Goal: Check status: Check status

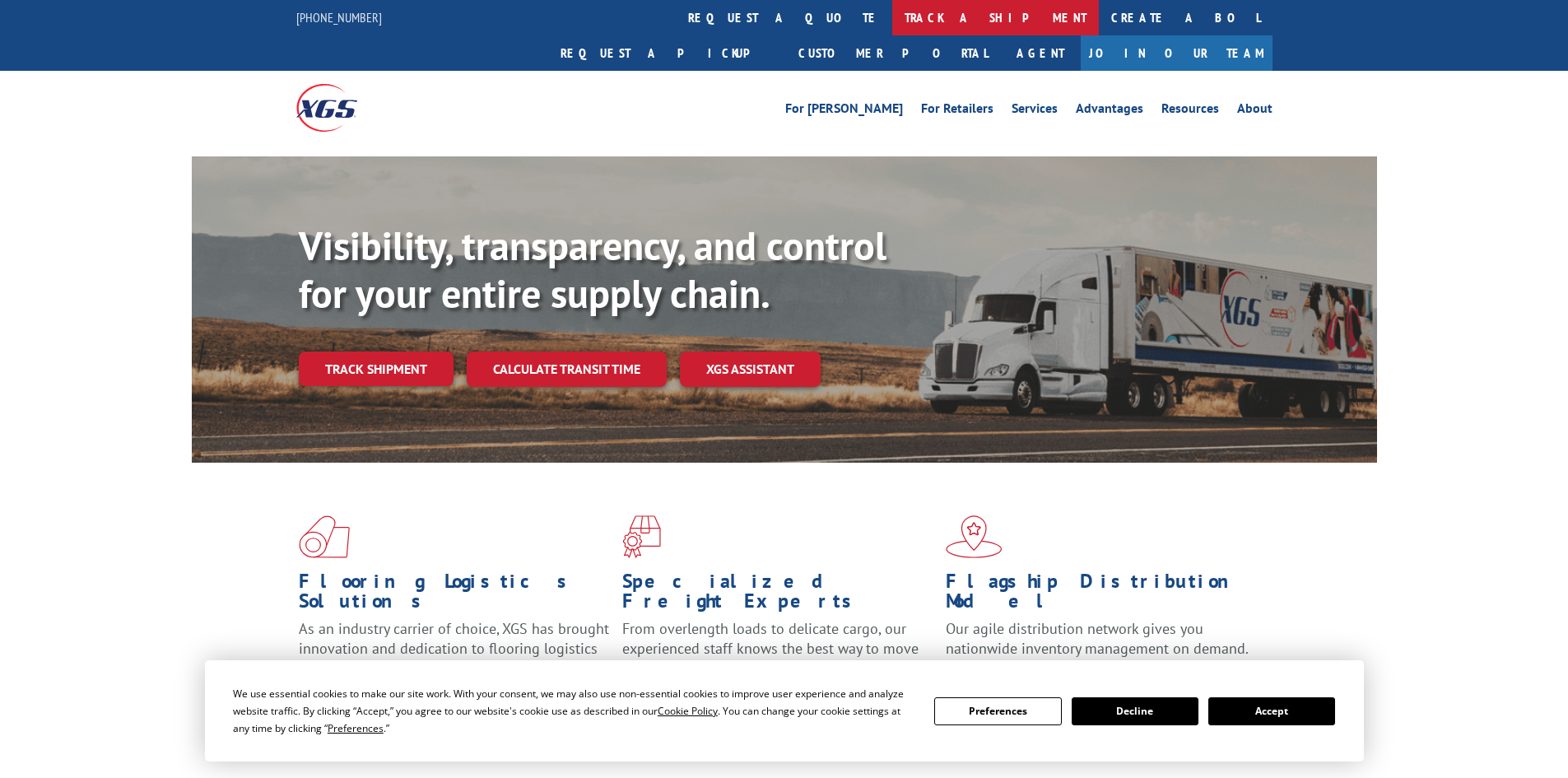
click at [892, 17] on link "track a shipment" at bounding box center [995, 18] width 207 height 36
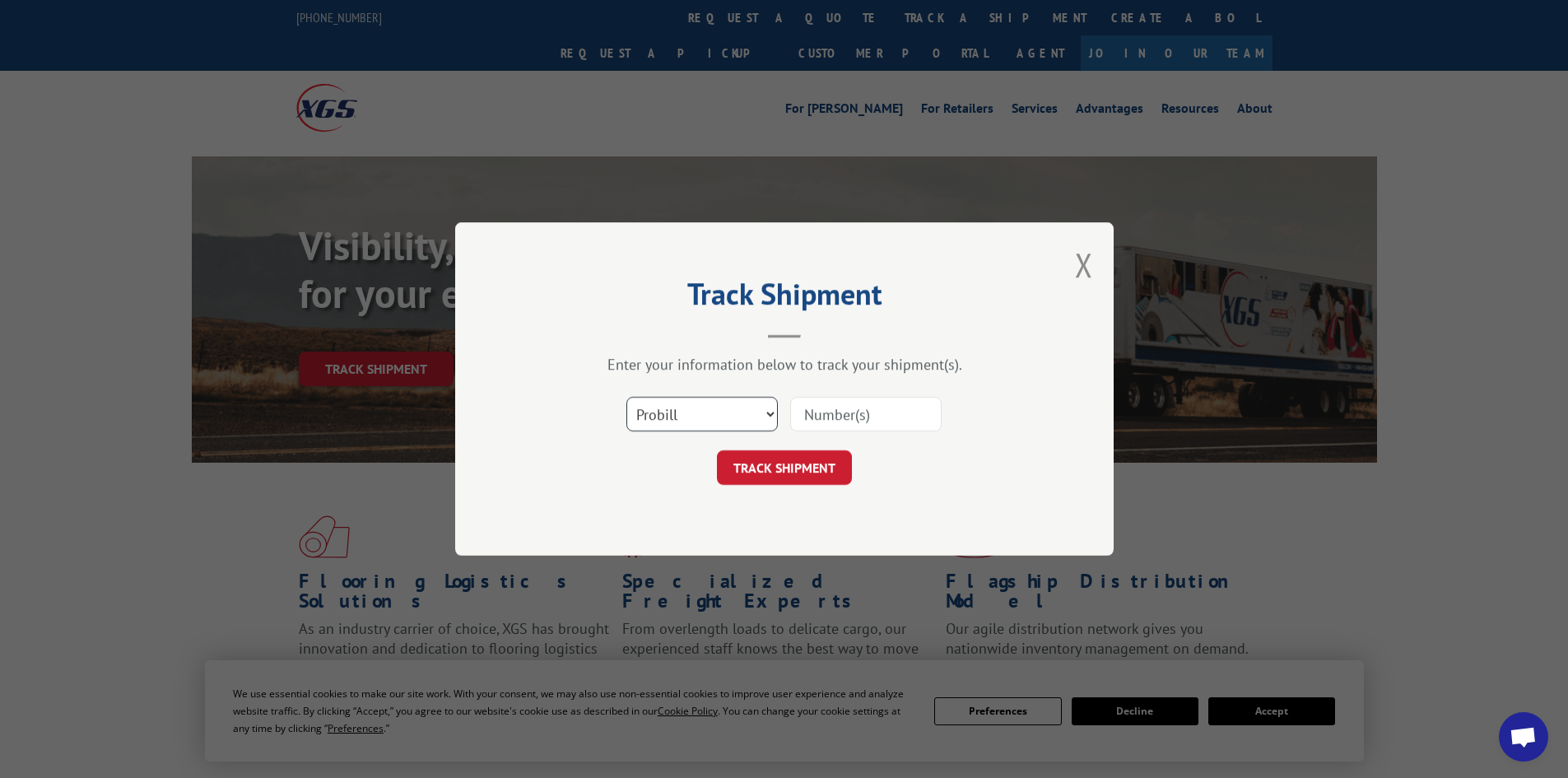
click at [689, 421] on select "Select category... Probill BOL PO" at bounding box center [702, 414] width 152 height 35
select select "bol"
click at [627, 397] on select "Select category... Probill BOL PO" at bounding box center [702, 414] width 152 height 35
click at [832, 414] on input at bounding box center [866, 414] width 152 height 35
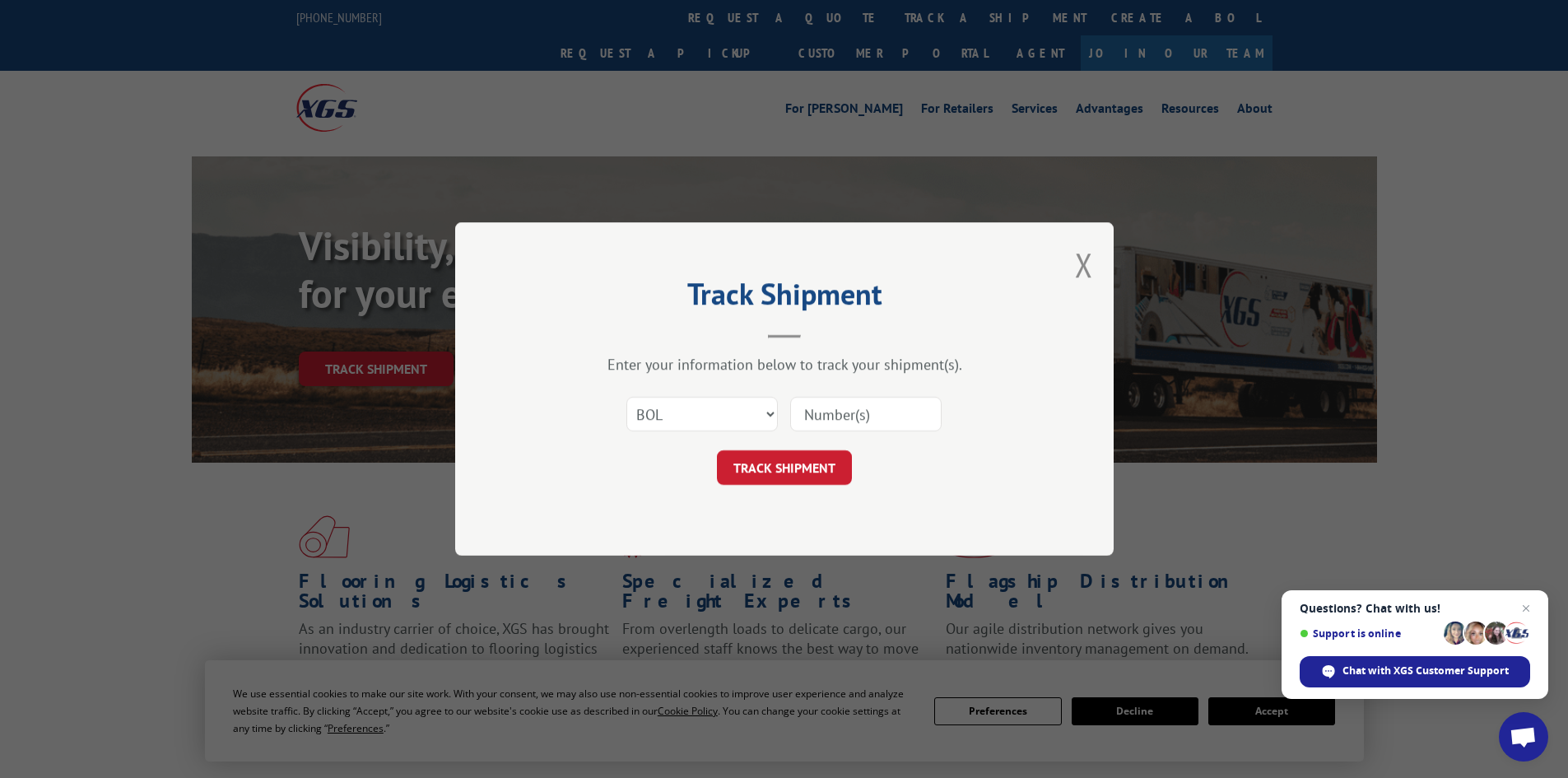
paste input "7022347"
type input "7022347"
click at [795, 469] on button "TRACK SHIPMENT" at bounding box center [784, 468] width 135 height 35
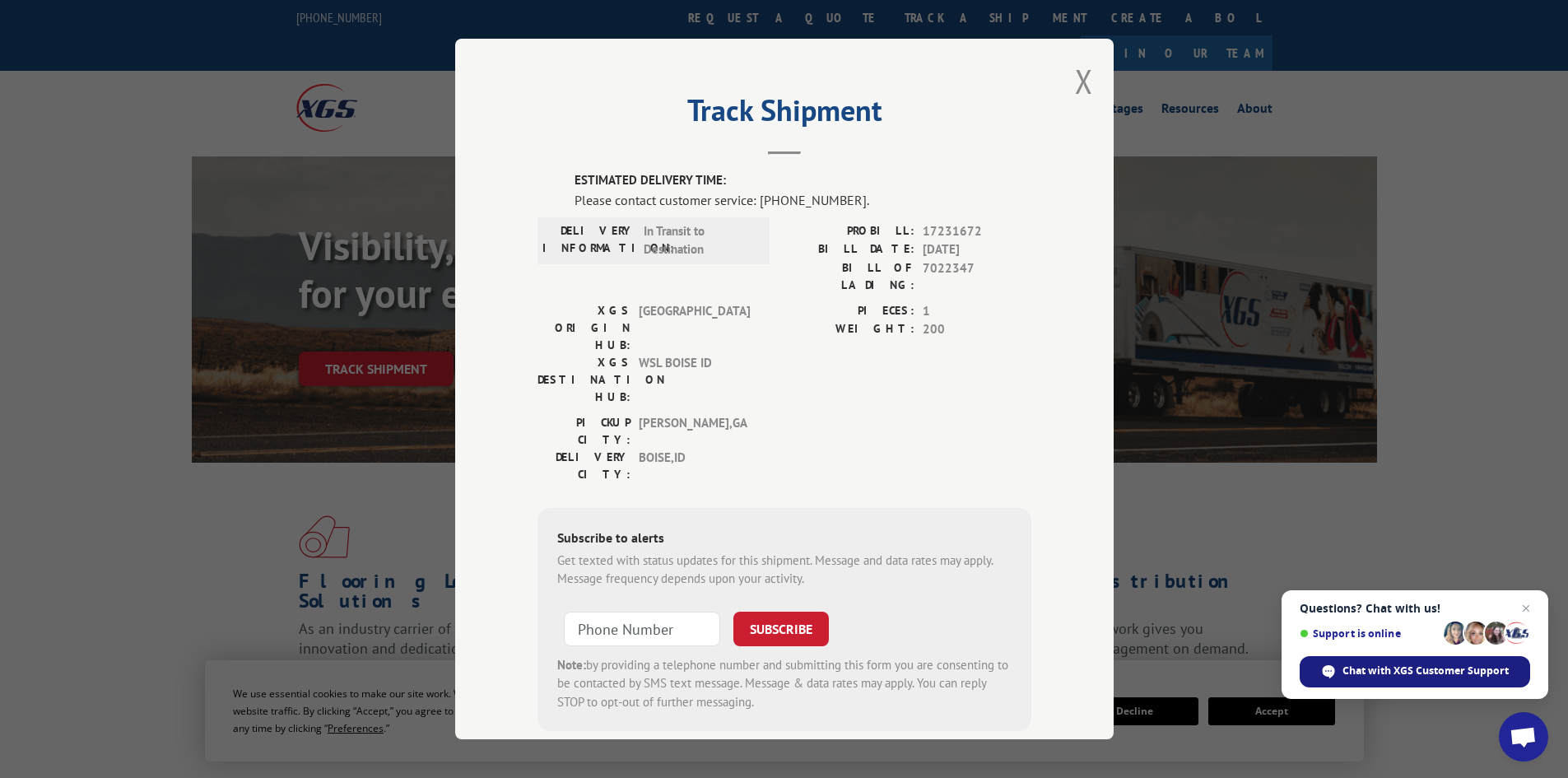
click at [1411, 675] on span "Chat with XGS Customer Support" at bounding box center [1426, 670] width 166 height 14
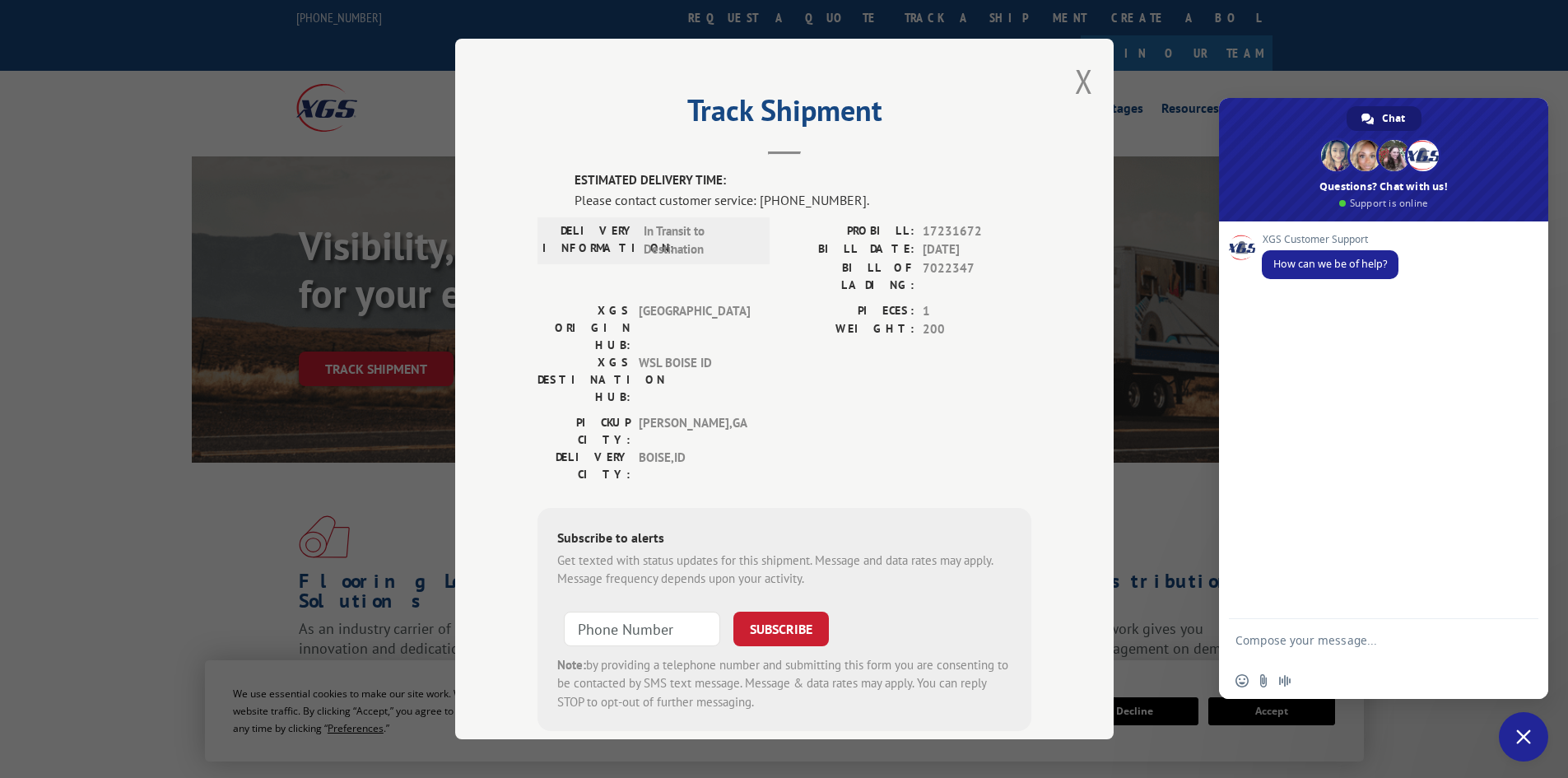
click at [1264, 642] on textarea "Compose your message..." at bounding box center [1366, 647] width 260 height 30
paste textarea "7022347"
type textarea "I am looking for an update on when BOL 7022347 will be arriving to [PERSON_NAME…"
click at [1518, 624] on span "Send" at bounding box center [1520, 625] width 13 height 13
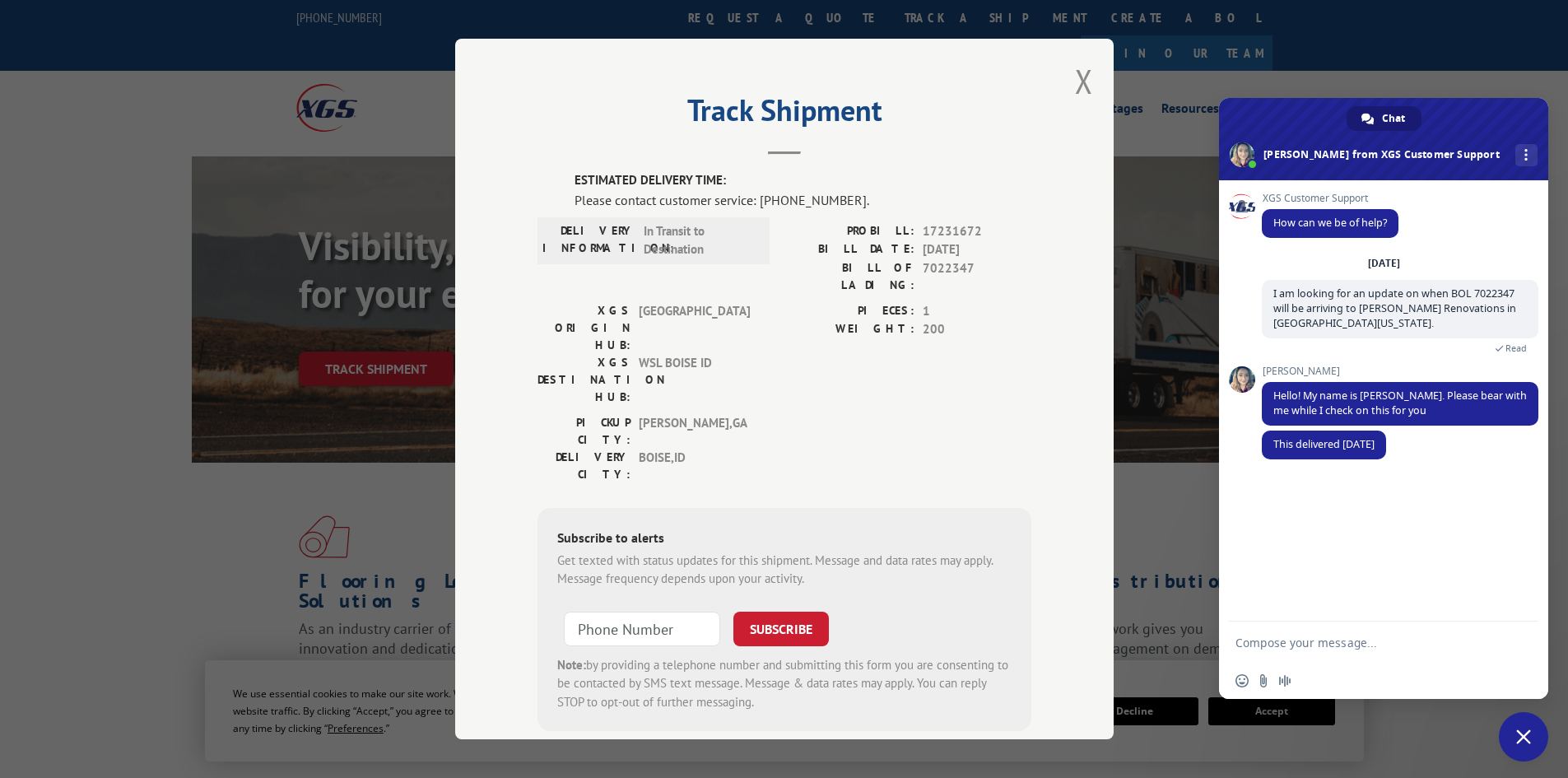
click at [1259, 644] on textarea "Compose your message..." at bounding box center [1366, 642] width 260 height 14
type textarea "To [PERSON_NAME] or to a local terminal ?"
click at [1516, 645] on span "Send" at bounding box center [1520, 642] width 13 height 13
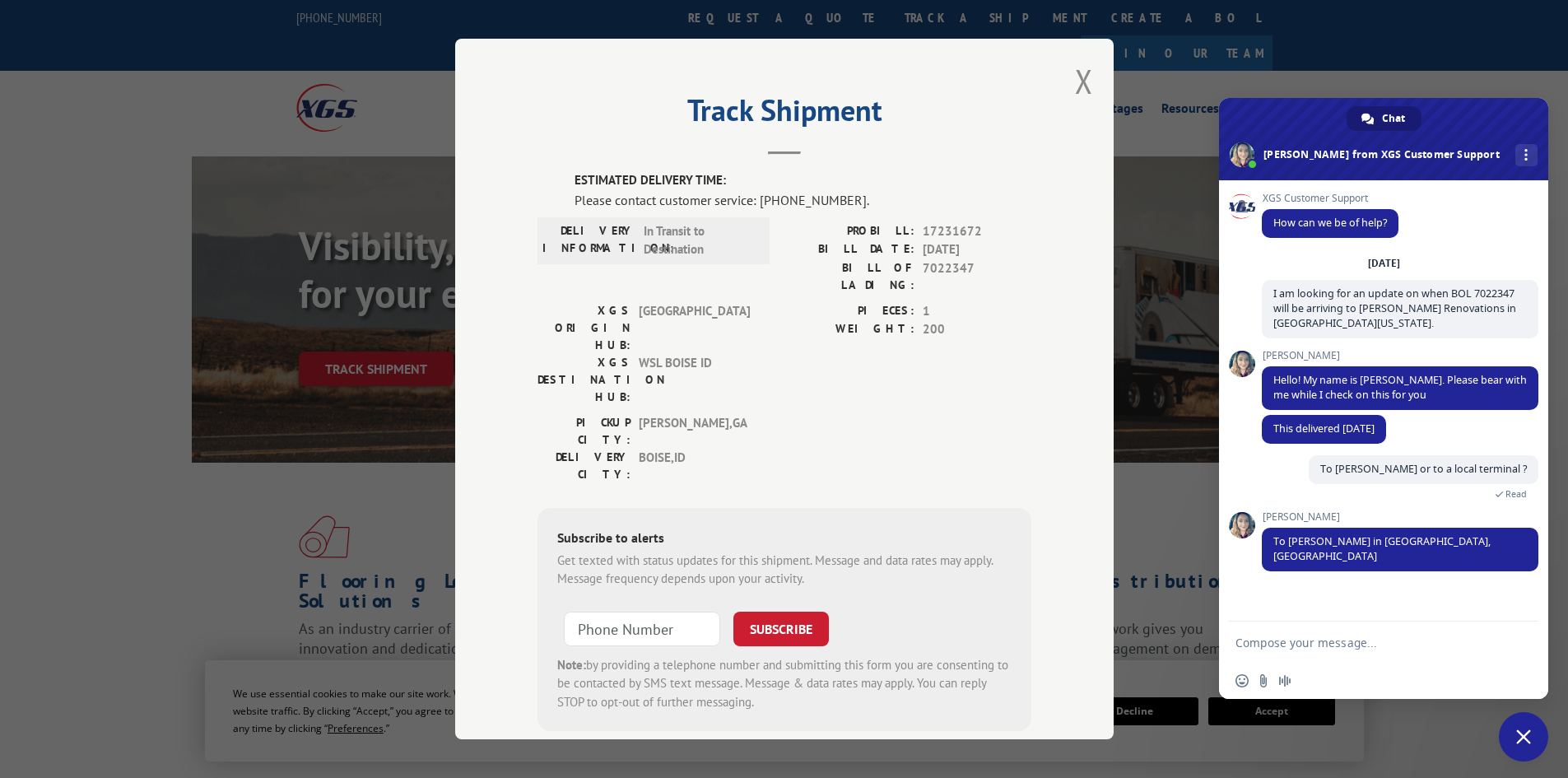
click at [1252, 642] on textarea "Compose your message..." at bounding box center [1366, 642] width 260 height 14
type textarea "Thank You !"
click at [1514, 642] on span "Send" at bounding box center [1520, 642] width 13 height 13
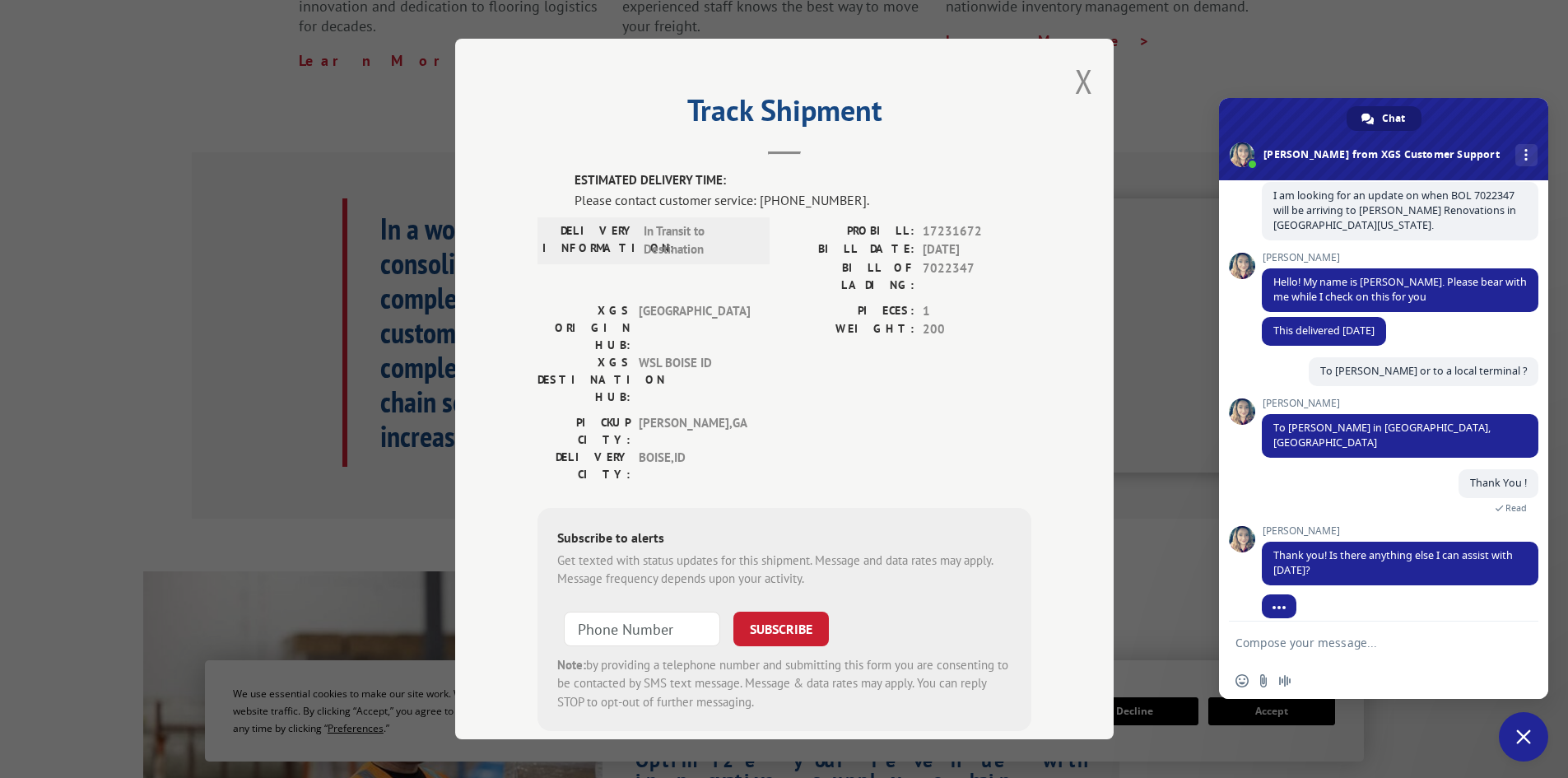
scroll to position [681, 0]
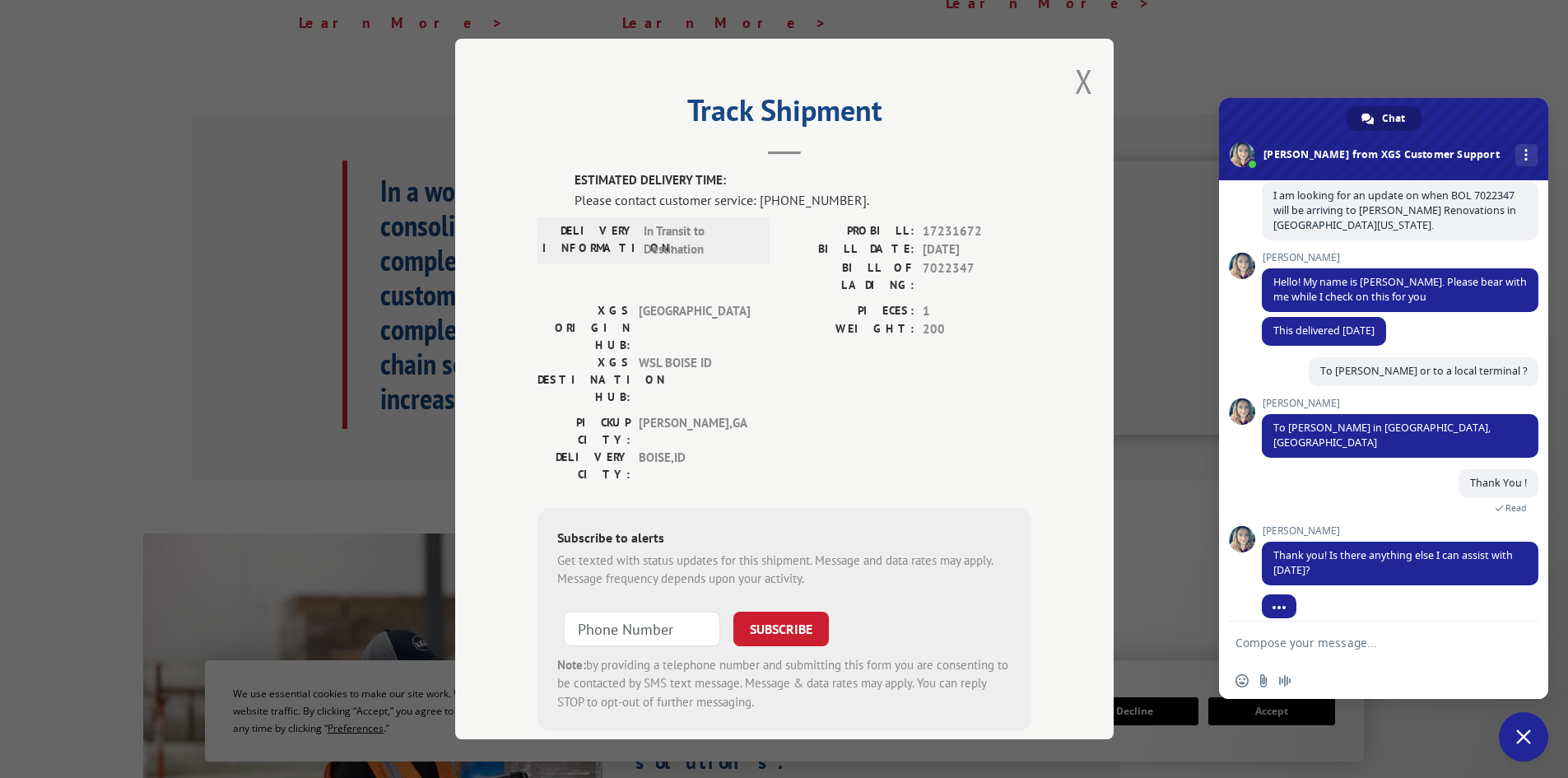
click at [1332, 636] on form at bounding box center [1366, 644] width 260 height 44
click at [1319, 645] on textarea "Compose your message..." at bounding box center [1366, 642] width 260 height 14
type textarea "That will be all. Have a great day!"
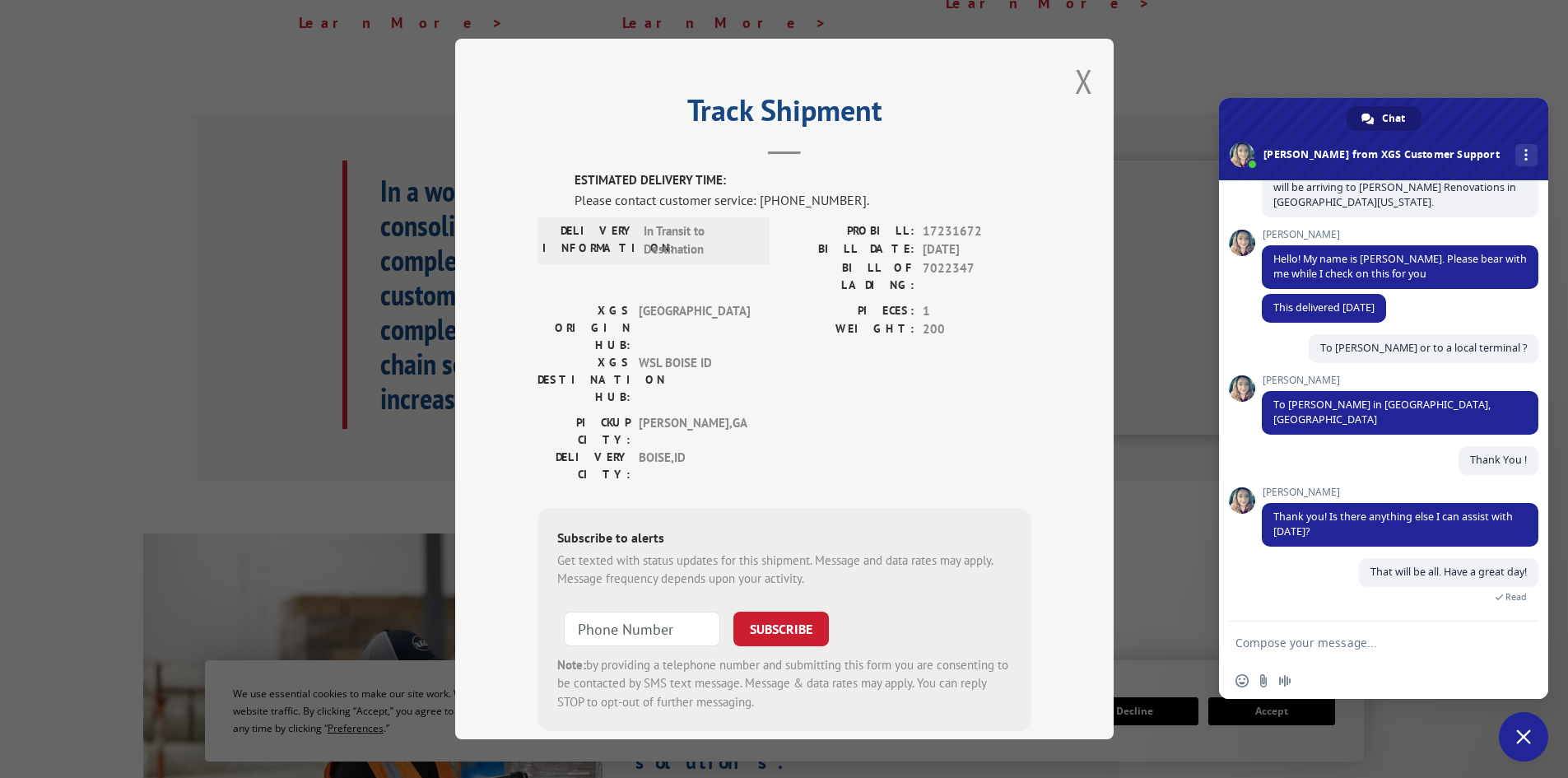
scroll to position [106, 0]
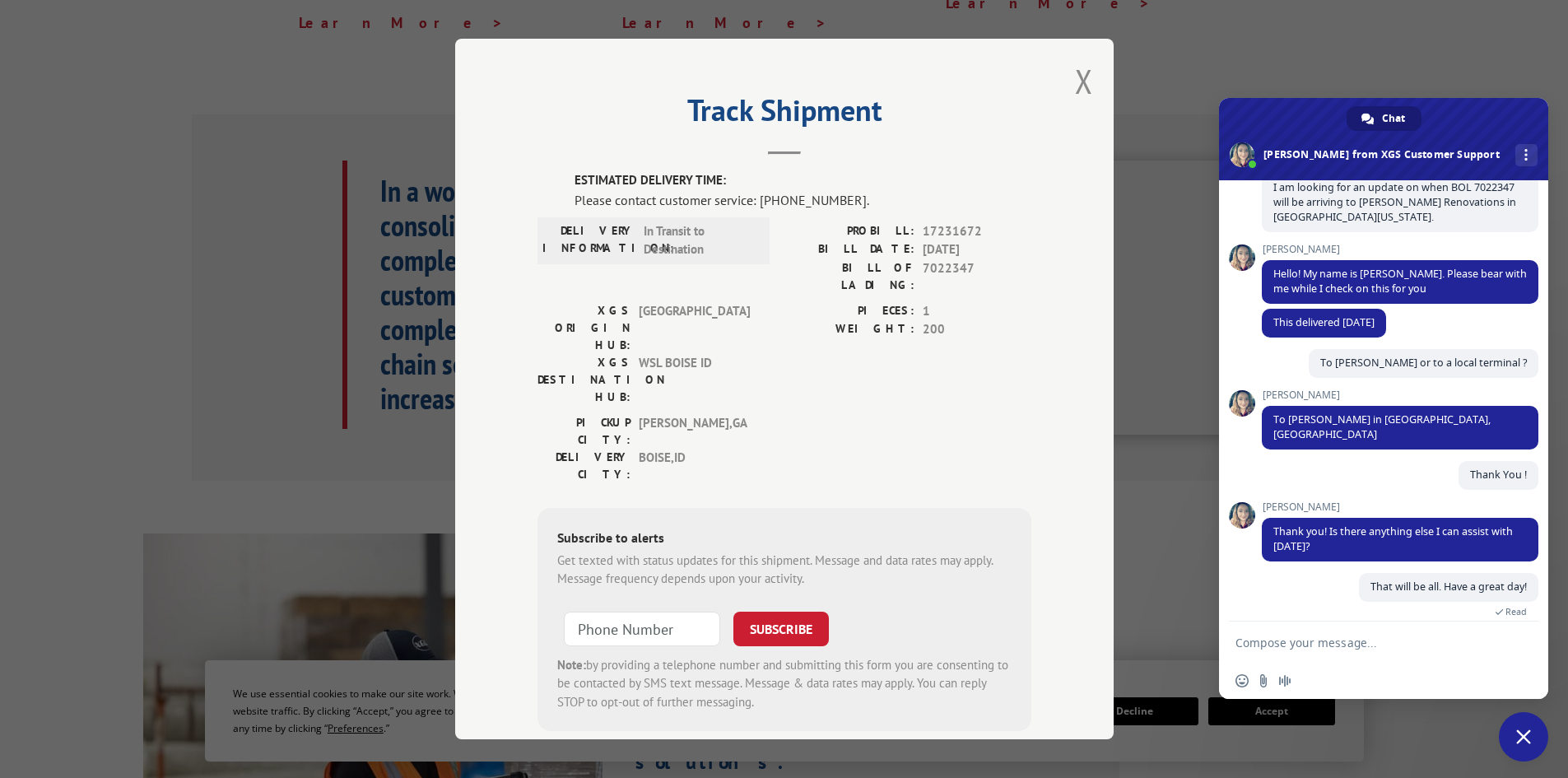
click at [1521, 743] on span "Close chat" at bounding box center [1523, 736] width 14 height 14
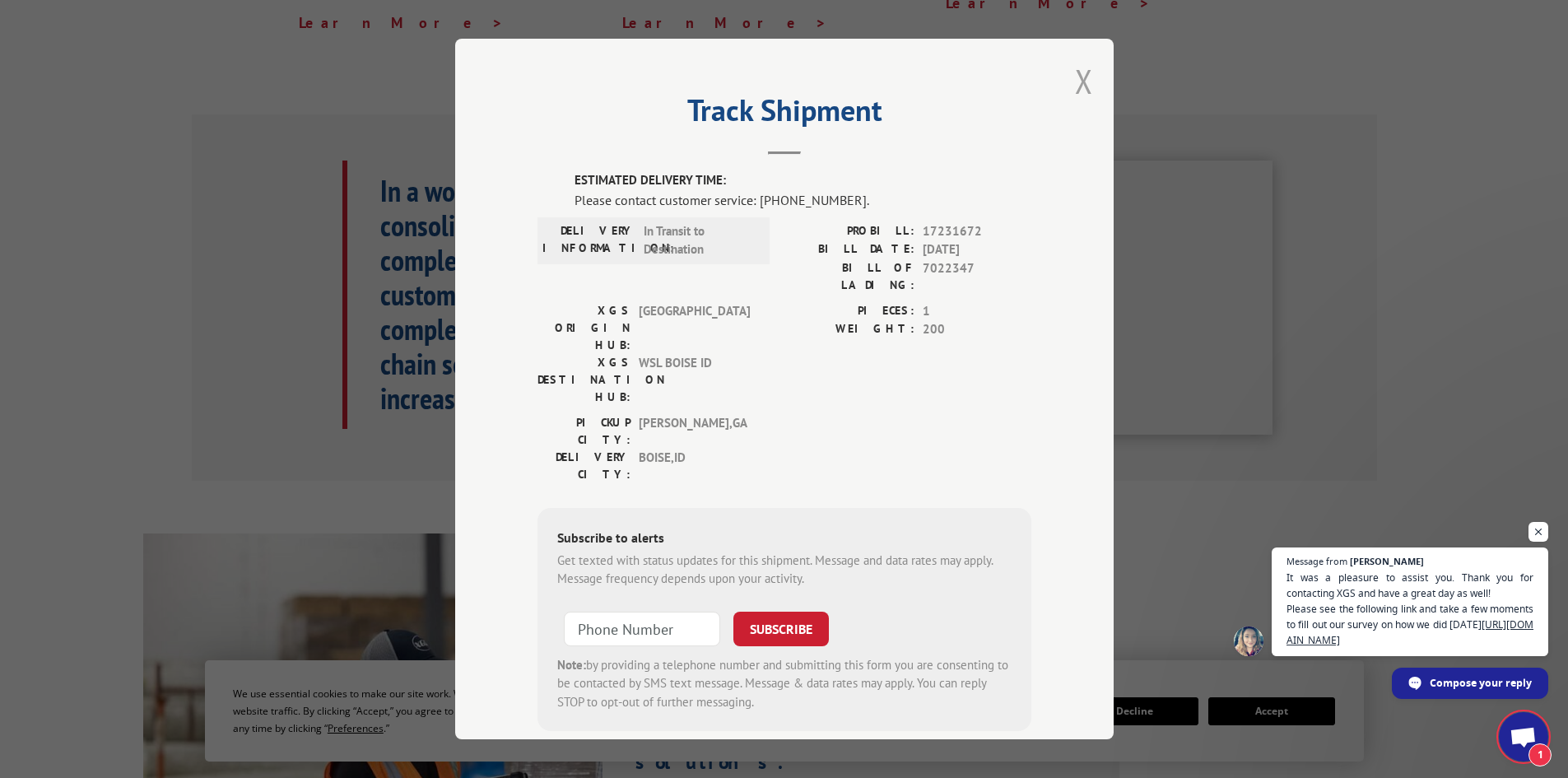
scroll to position [158, 0]
click at [1339, 642] on span "It was a pleasure to assist you. Thank you for contacting XGS and have a great …" at bounding box center [1410, 608] width 251 height 79
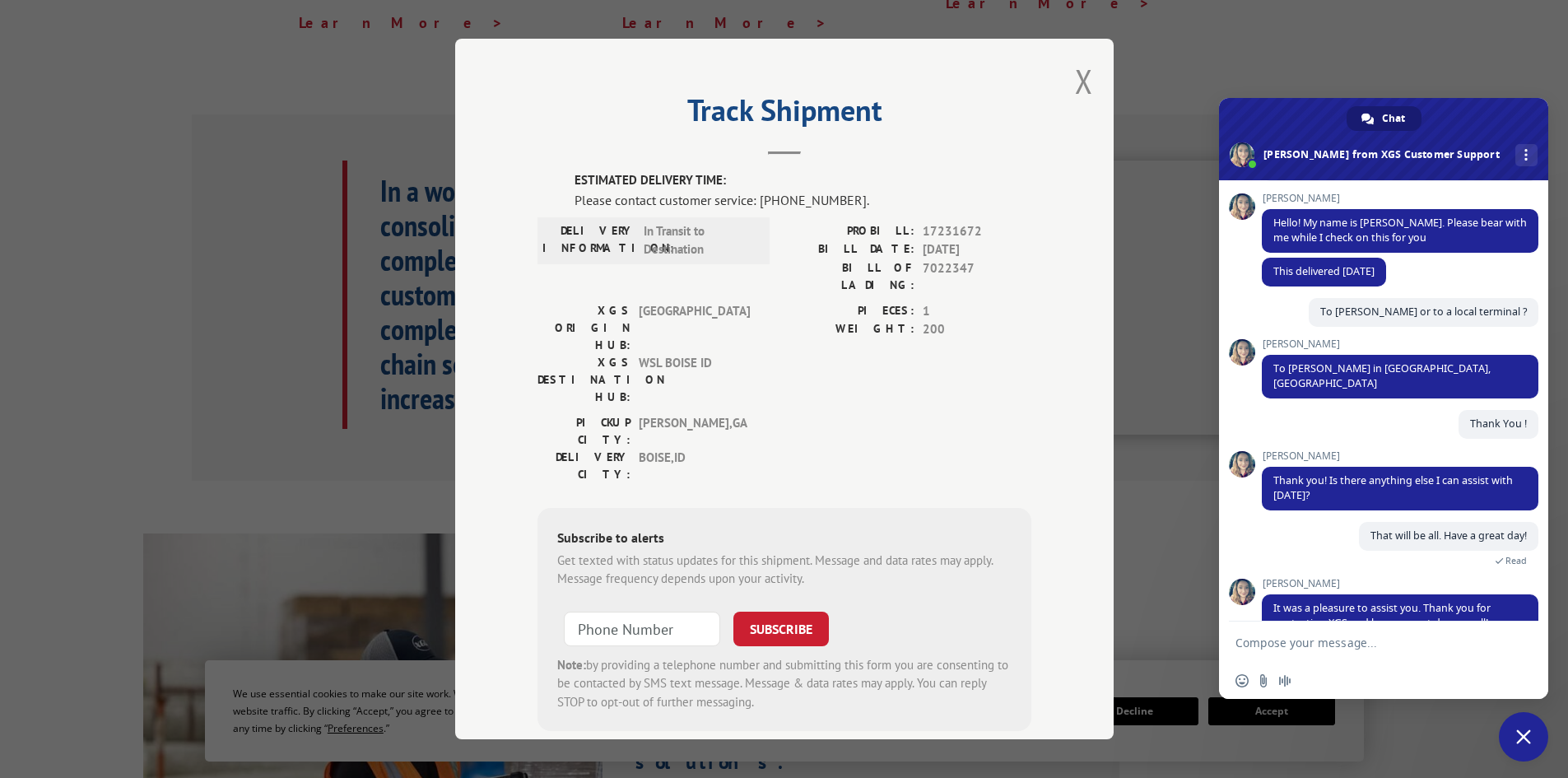
scroll to position [222, 0]
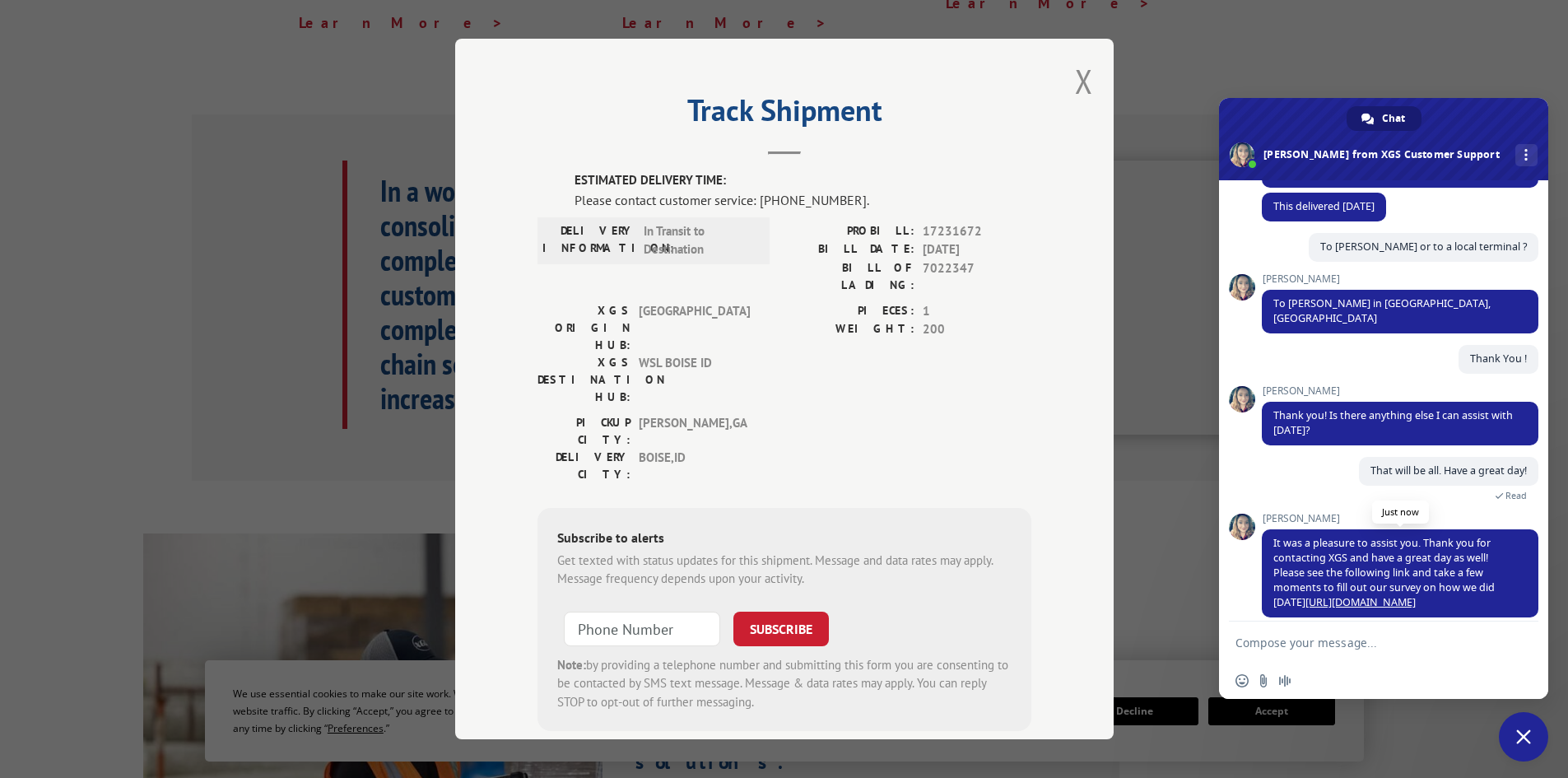
click at [1348, 596] on link "[URL][DOMAIN_NAME]" at bounding box center [1360, 603] width 110 height 14
